Goal: Check status: Check status

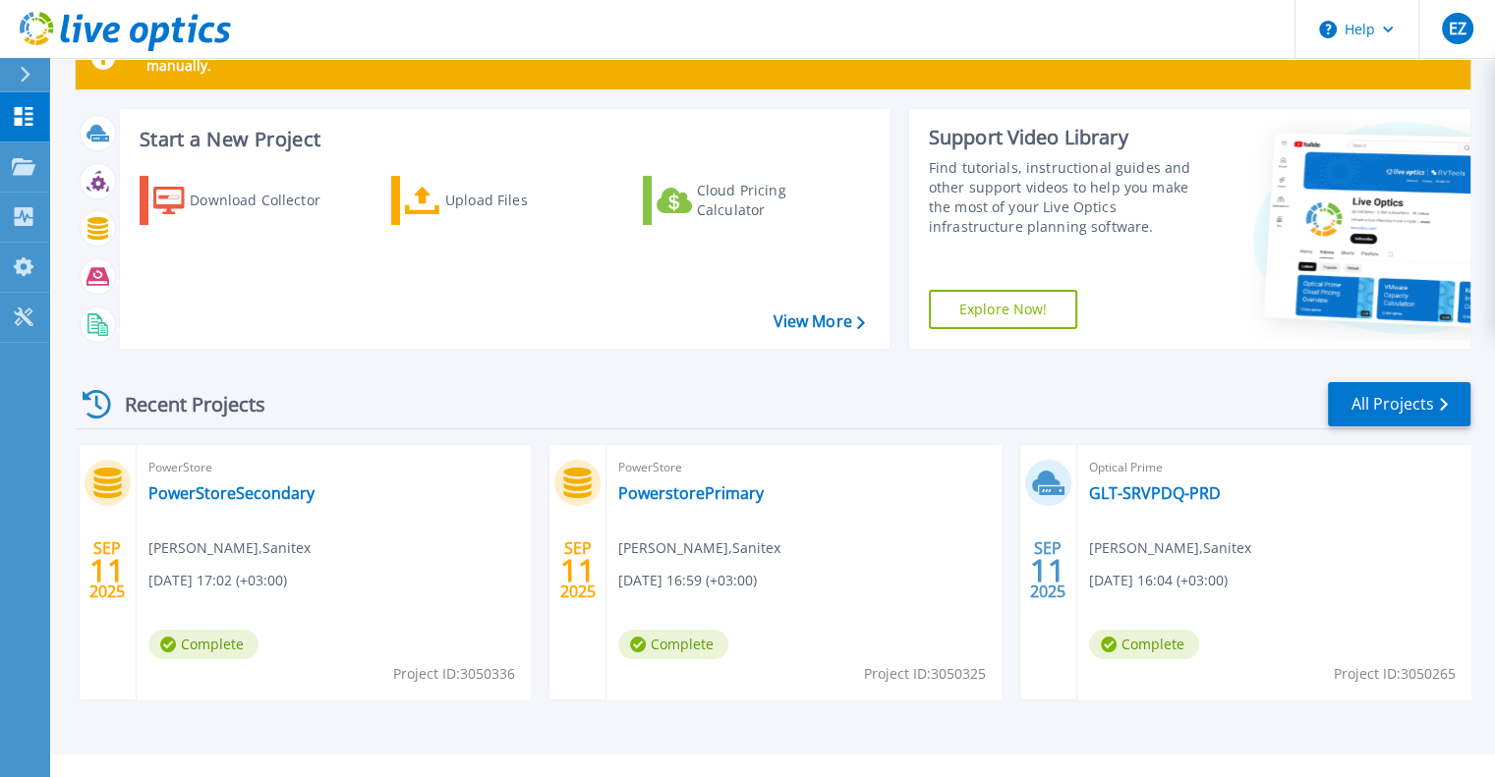
scroll to position [98, 0]
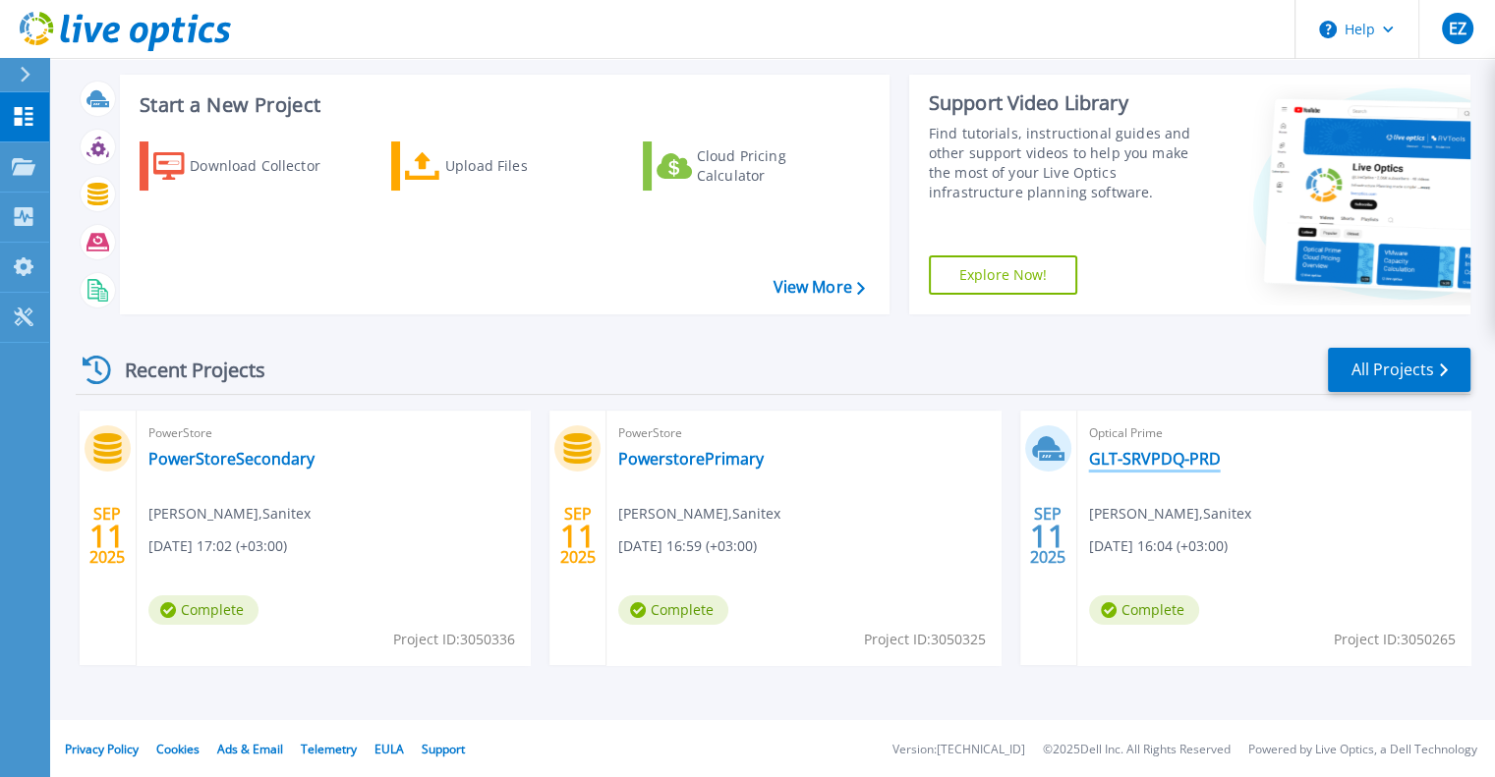
click at [1140, 460] on link "GLT-SRVPDQ-PRD" at bounding box center [1155, 459] width 132 height 20
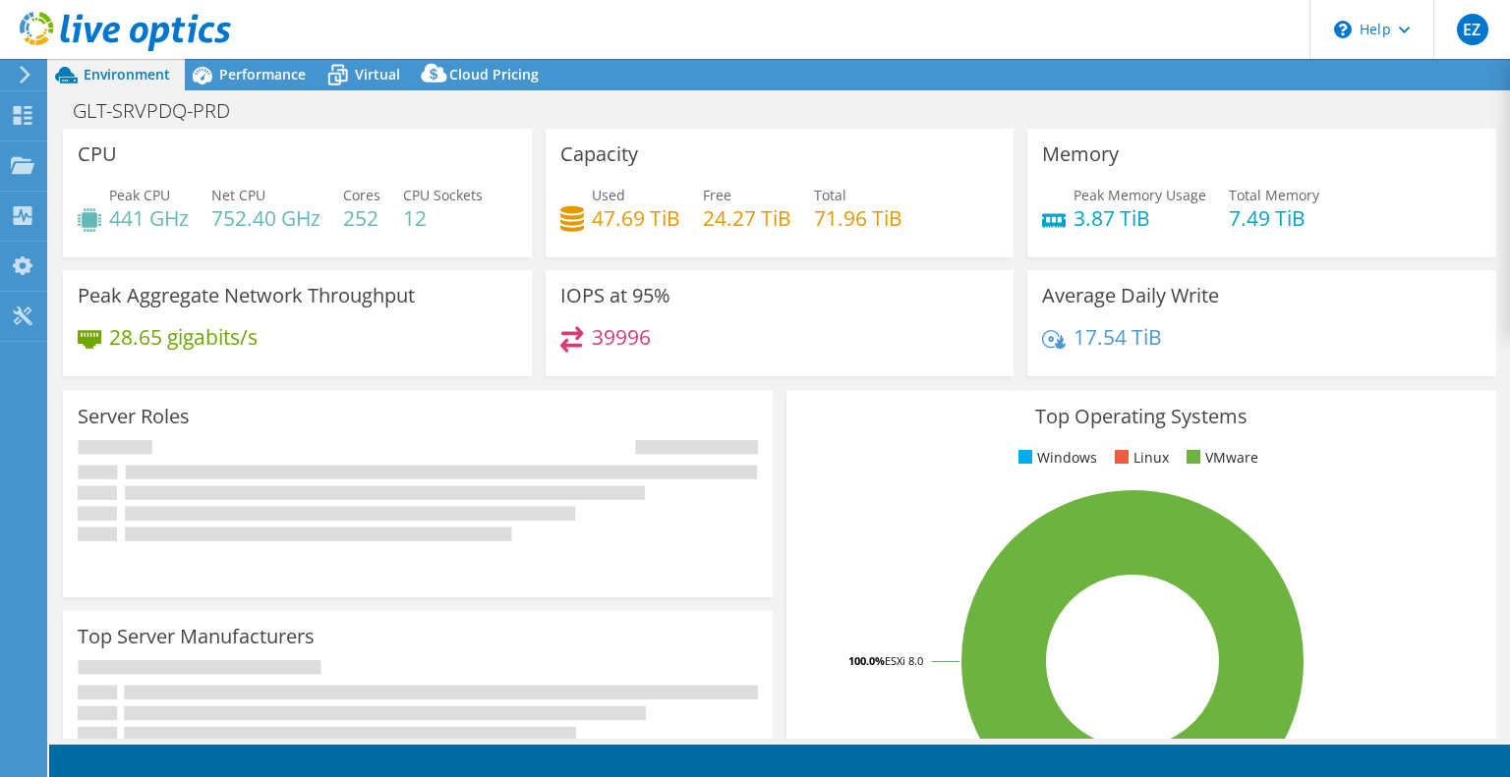
select select "USD"
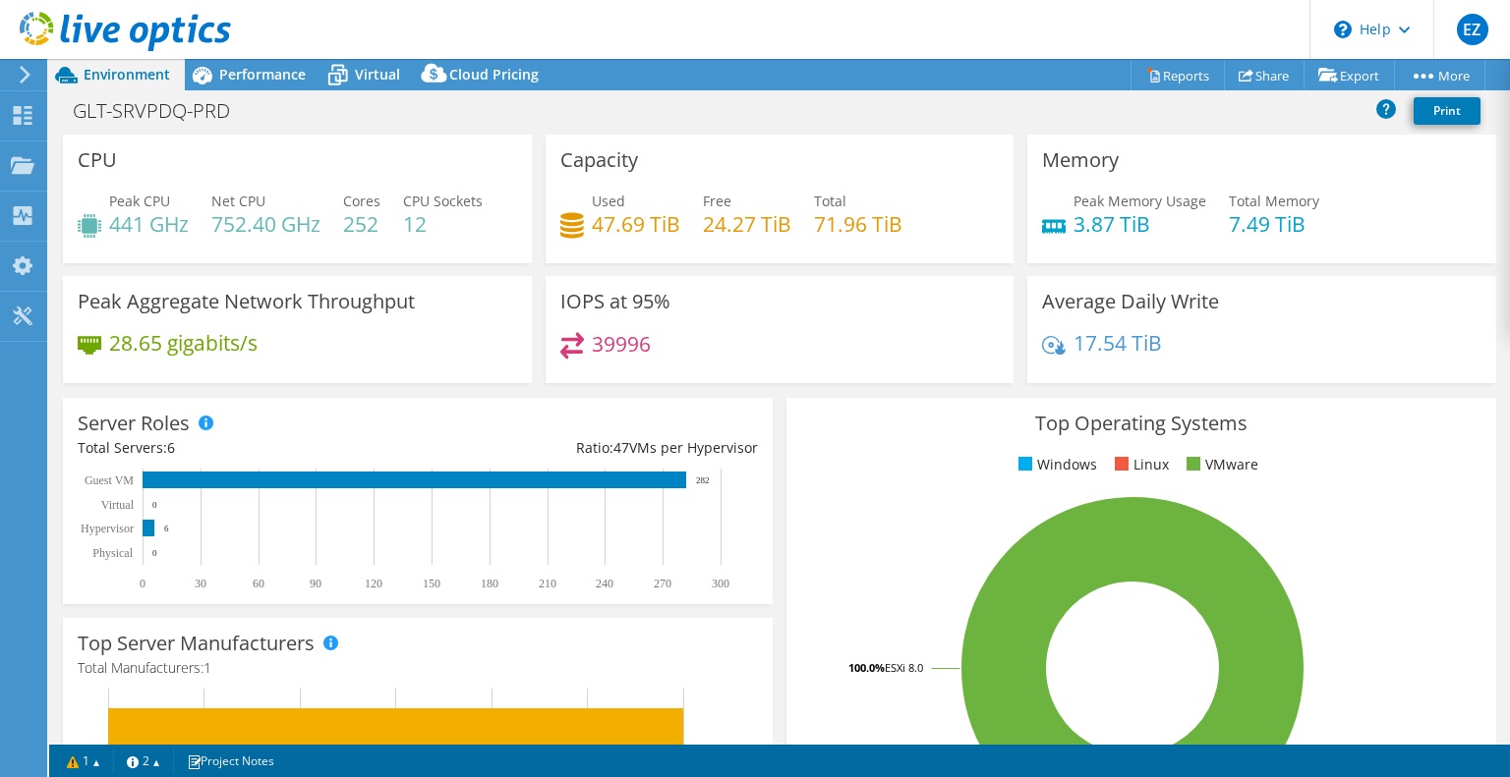
click at [873, 494] on div "Top Operating Systems Windows Linux VMware 100.0% ESXi 8.0" at bounding box center [1141, 633] width 710 height 471
click at [24, 76] on icon at bounding box center [25, 75] width 15 height 18
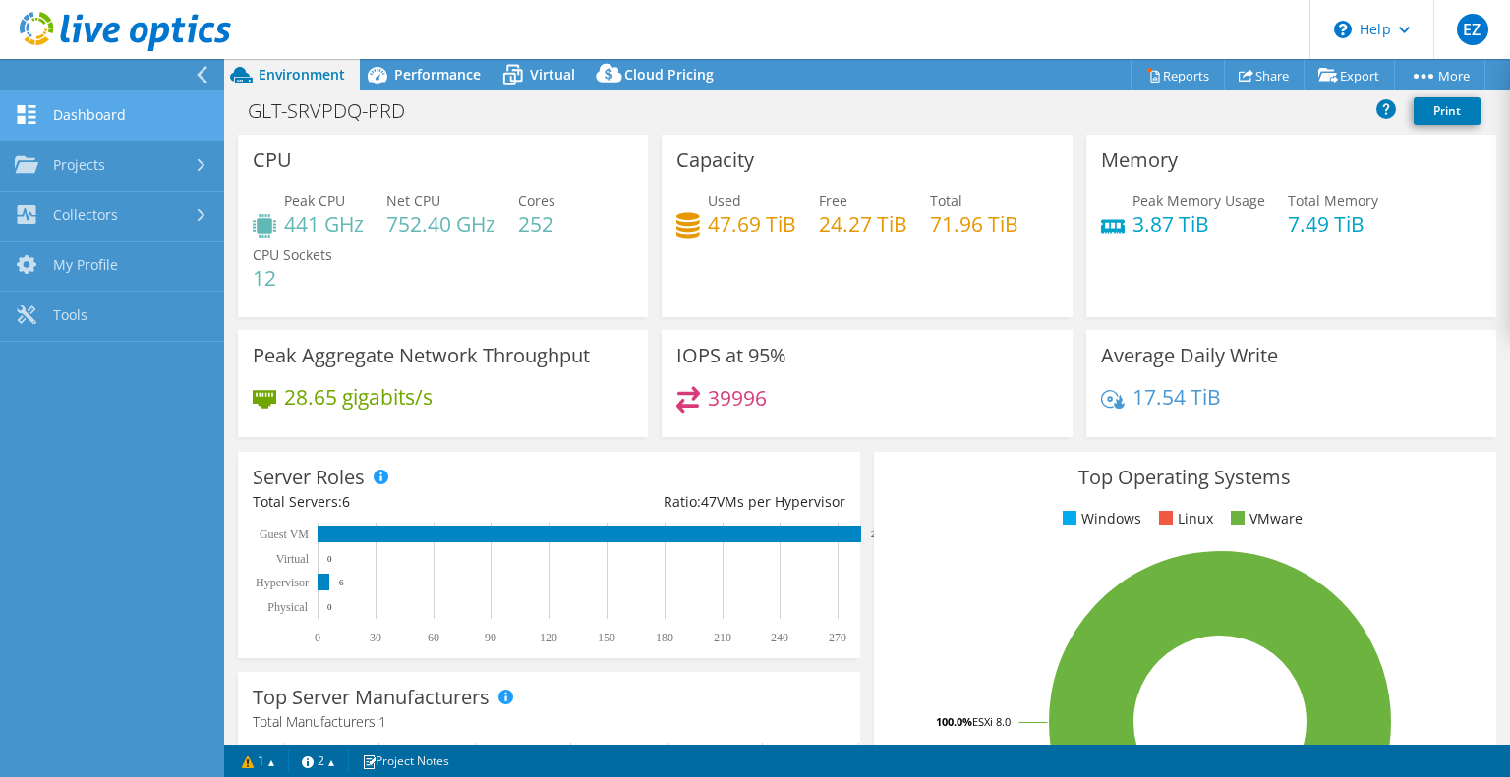
click at [98, 127] on link "Dashboard" at bounding box center [112, 116] width 224 height 50
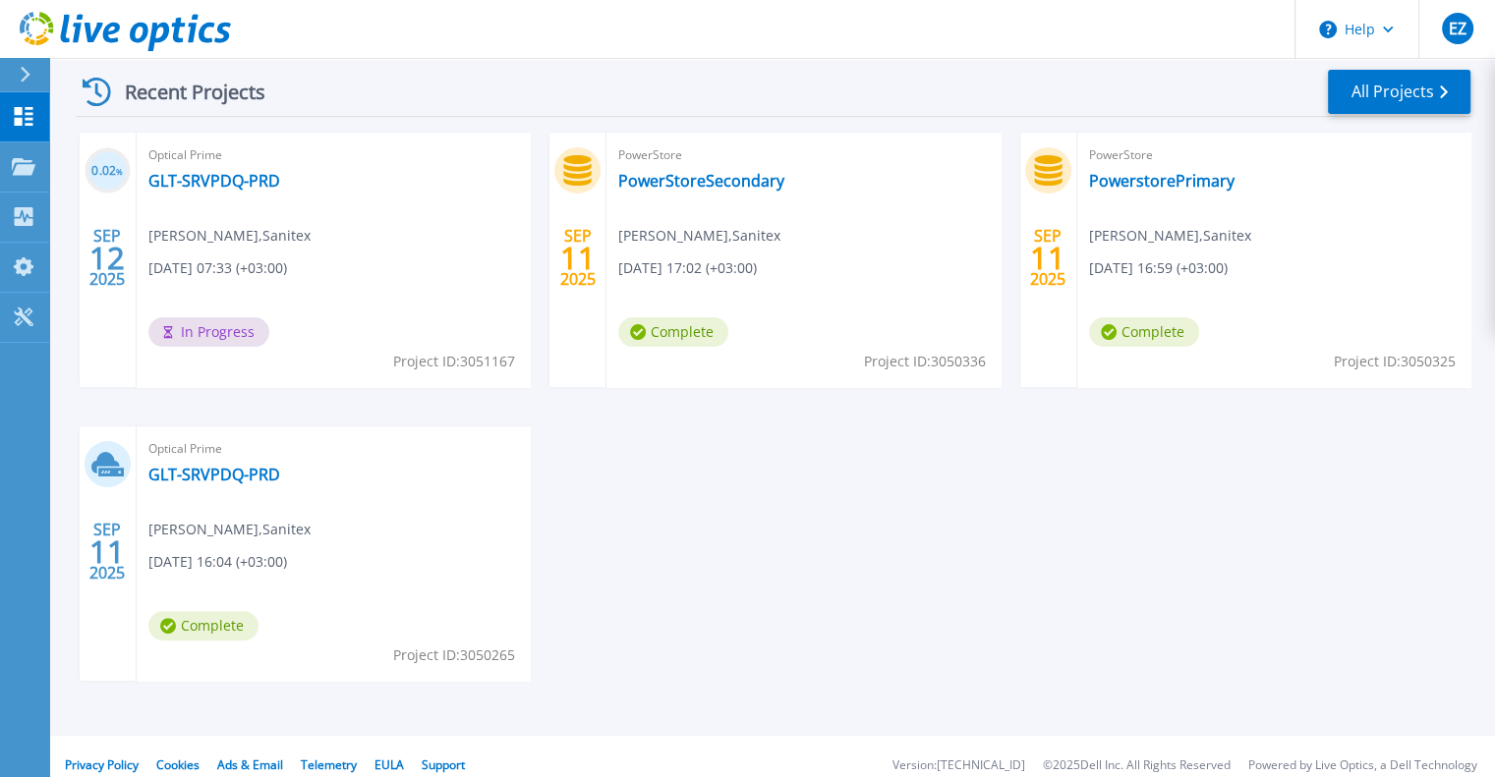
scroll to position [393, 0]
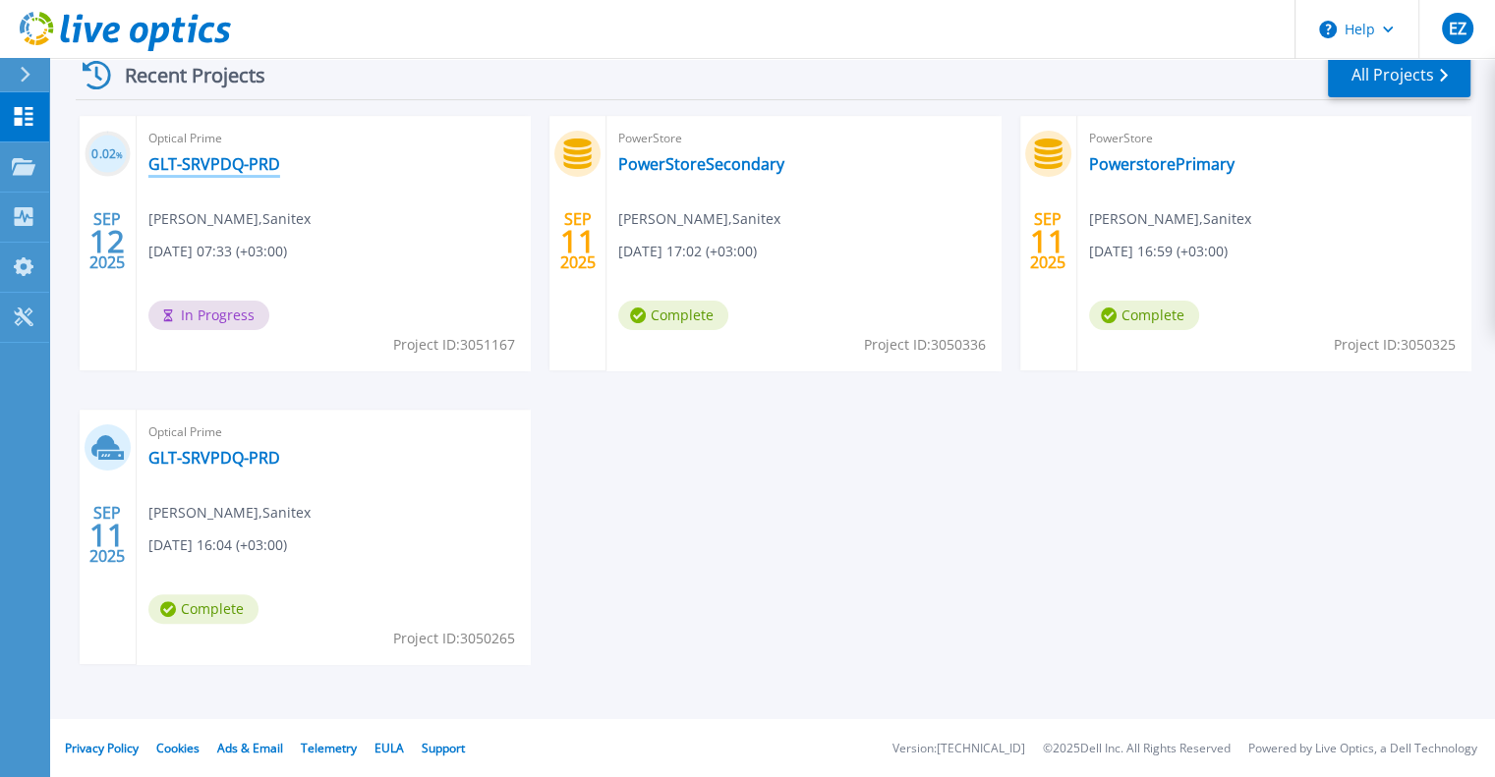
click at [218, 167] on link "GLT-SRVPDQ-PRD" at bounding box center [214, 164] width 132 height 20
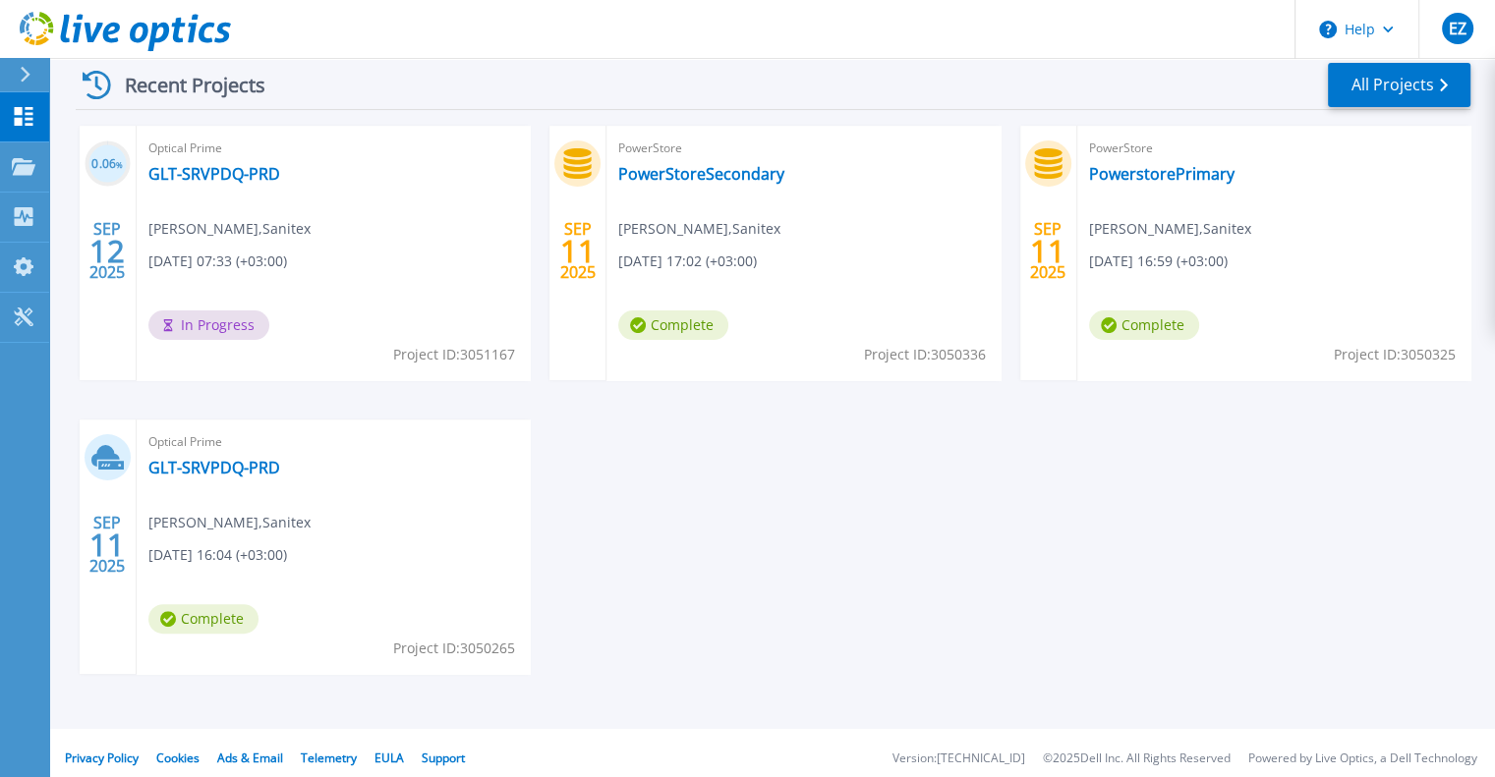
scroll to position [393, 0]
